Goal: Navigation & Orientation: Find specific page/section

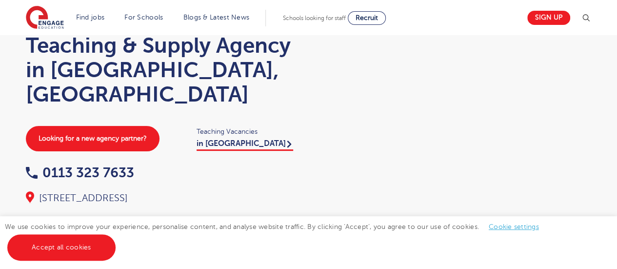
scroll to position [98, 0]
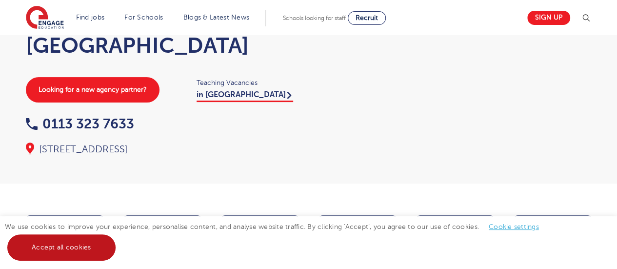
click at [77, 248] on link "Accept all cookies" at bounding box center [61, 247] width 108 height 26
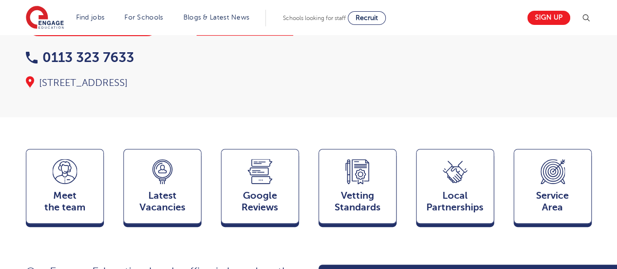
scroll to position [195, 0]
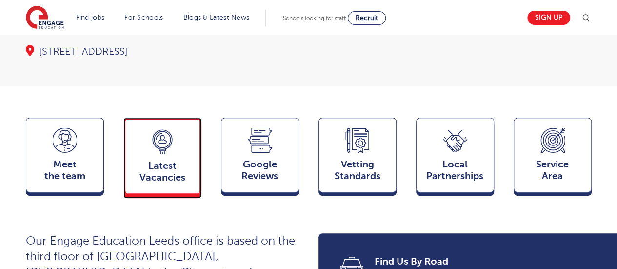
click at [170, 160] on span "Latest Vacancies" at bounding box center [162, 171] width 64 height 23
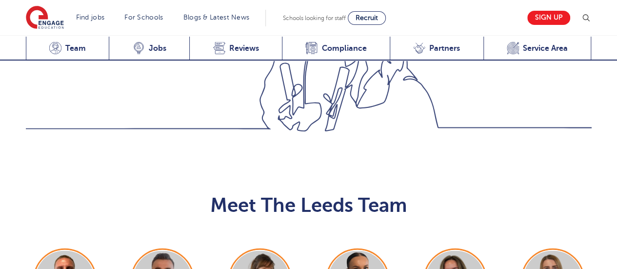
scroll to position [967, 0]
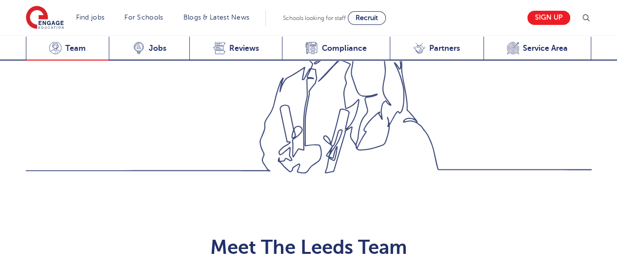
click at [75, 51] on span "Team" at bounding box center [75, 48] width 20 height 10
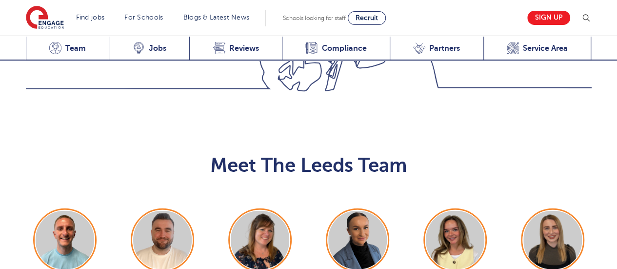
scroll to position [1064, 0]
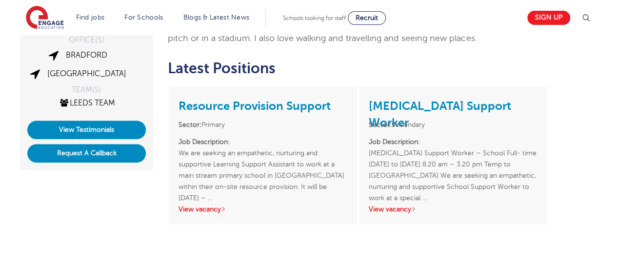
scroll to position [195, 0]
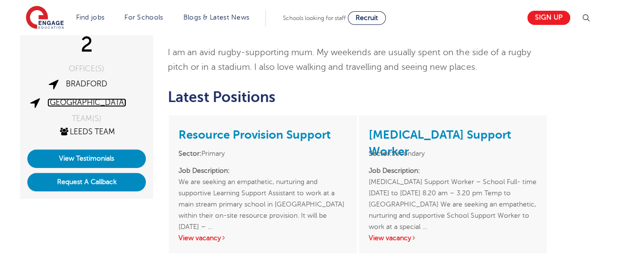
click at [92, 101] on link "[GEOGRAPHIC_DATA]" at bounding box center [86, 102] width 79 height 9
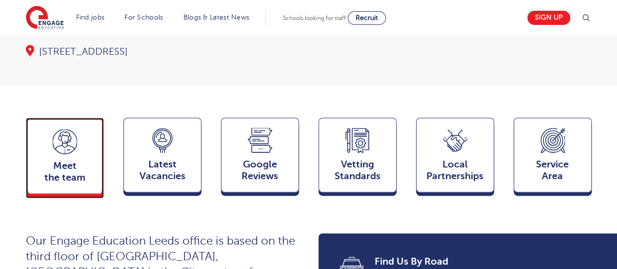
click at [65, 160] on span "Meet the team" at bounding box center [65, 171] width 64 height 23
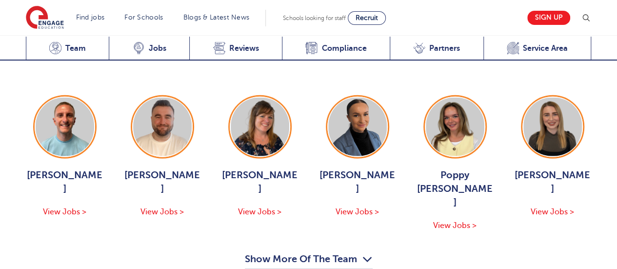
scroll to position [1113, 0]
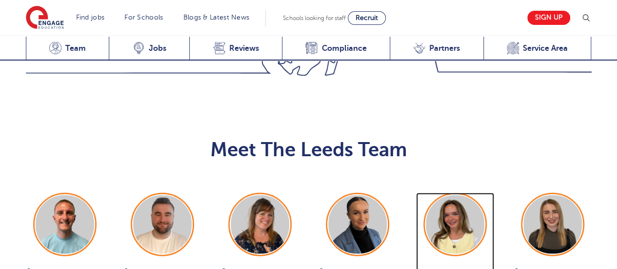
click at [454, 195] on img at bounding box center [455, 224] width 59 height 59
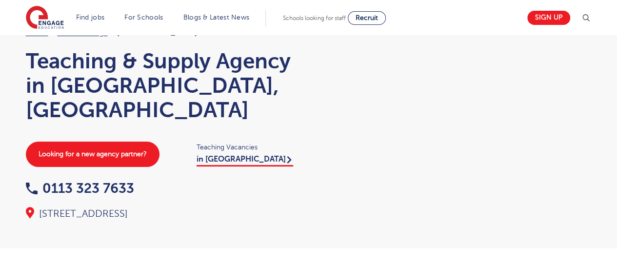
scroll to position [0, 0]
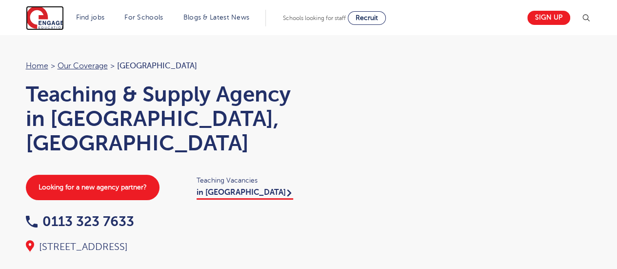
click at [39, 19] on img at bounding box center [45, 18] width 38 height 24
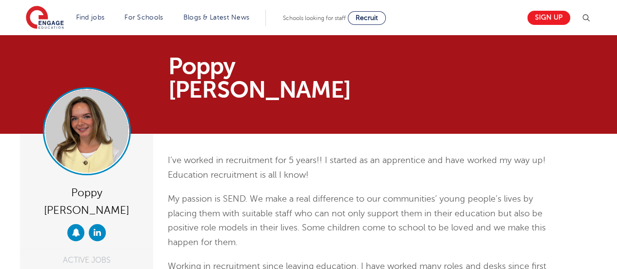
click at [100, 121] on img at bounding box center [86, 131] width 83 height 83
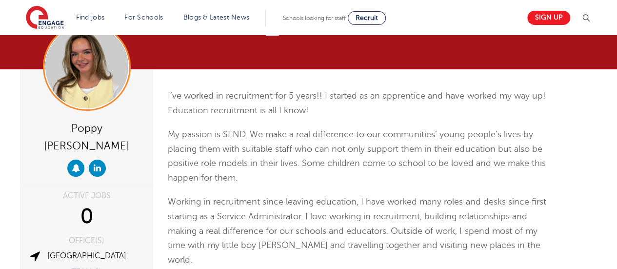
scroll to position [49, 0]
